Goal: Transaction & Acquisition: Purchase product/service

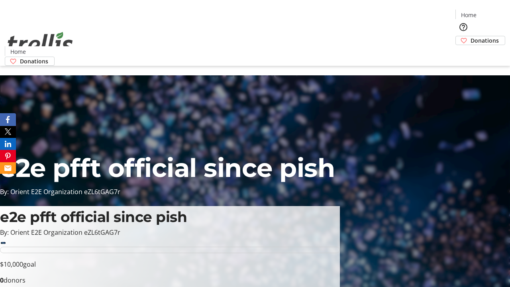
click at [471, 36] on span "Donations" at bounding box center [485, 40] width 28 height 8
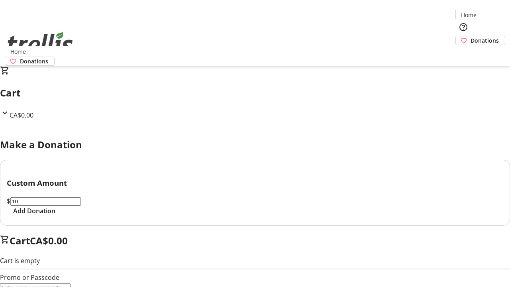
click at [55, 216] on span "Add Donation" at bounding box center [34, 211] width 42 height 10
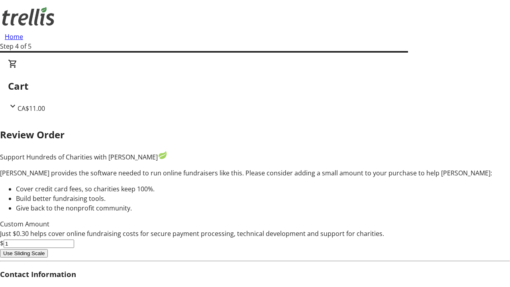
type input "5"
